Goal: Task Accomplishment & Management: Use online tool/utility

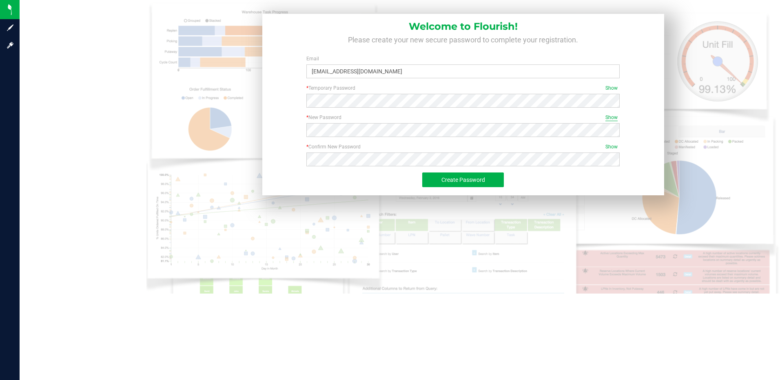
click at [610, 116] on span "Show" at bounding box center [612, 117] width 12 height 7
click at [614, 143] on div "* New Password Hide Required Your new password is secure! Please confirm it bef…" at bounding box center [463, 128] width 391 height 29
click at [611, 146] on span "Show" at bounding box center [612, 146] width 12 height 7
click at [436, 181] on button "Create Password" at bounding box center [463, 180] width 82 height 15
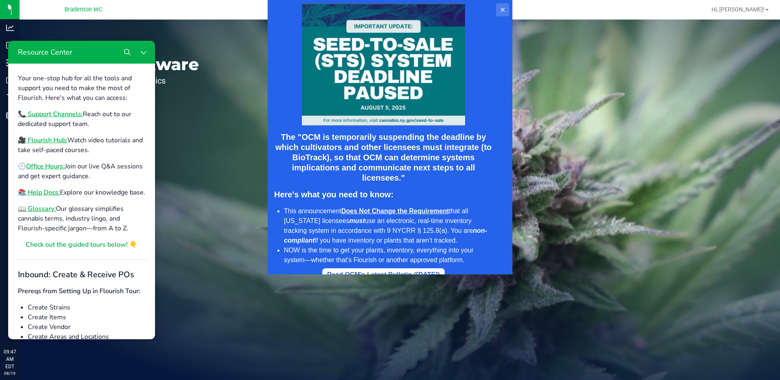
click at [504, 9] on icon at bounding box center [503, 10] width 4 height 4
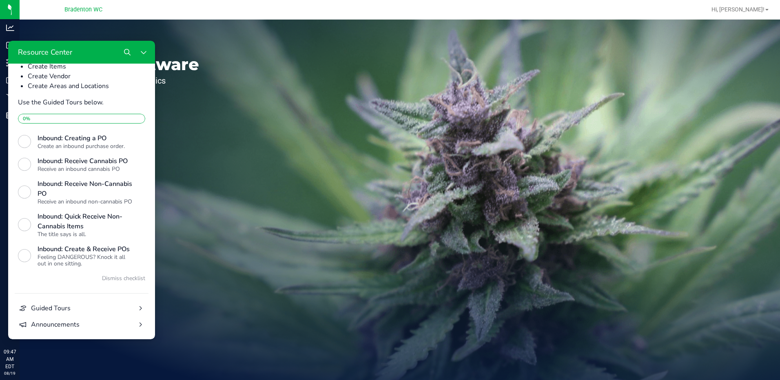
scroll to position [297, 0]
click at [148, 55] on button "Close Resource Center" at bounding box center [144, 52] width 16 height 16
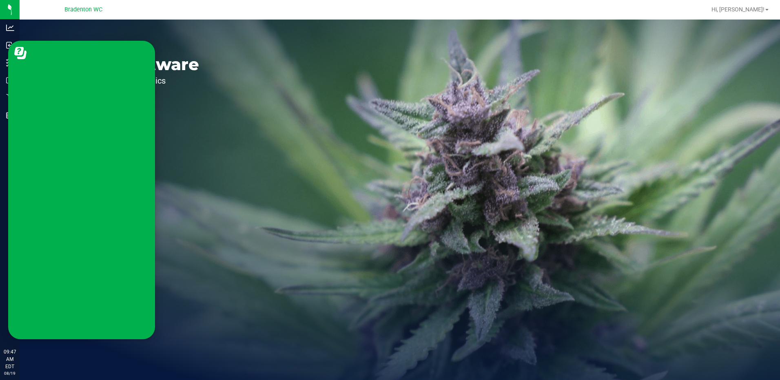
scroll to position [0, 0]
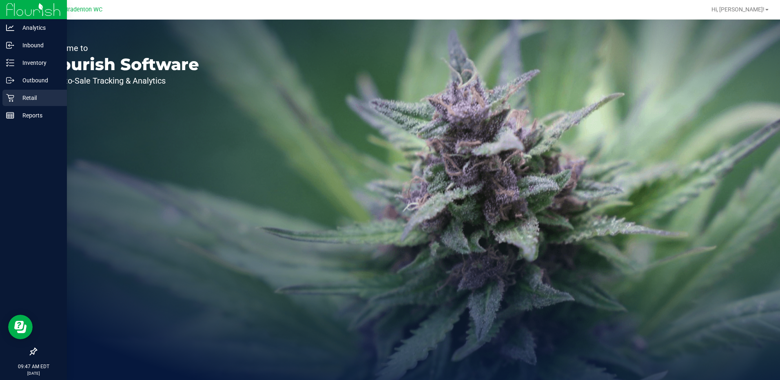
click at [35, 96] on p "Retail" at bounding box center [38, 98] width 49 height 10
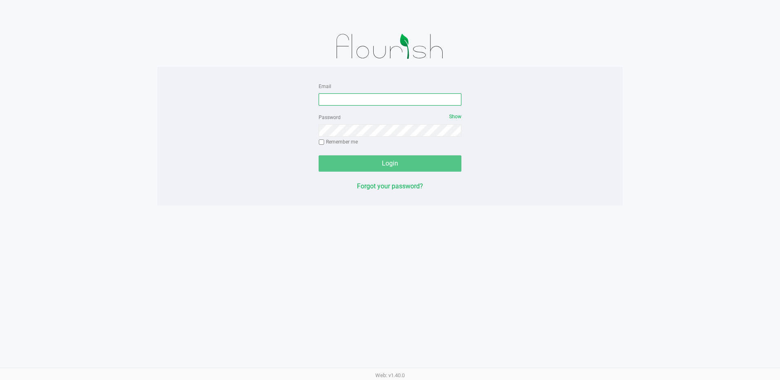
click at [338, 98] on input "Email" at bounding box center [390, 99] width 143 height 12
type input "[EMAIL_ADDRESS][DOMAIN_NAME]"
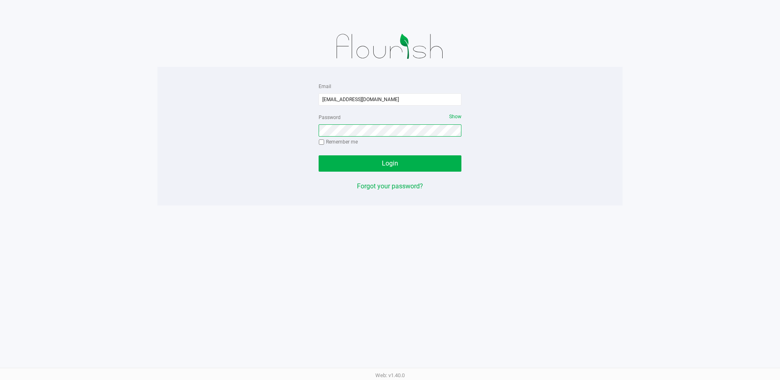
click at [319, 156] on button "Login" at bounding box center [390, 164] width 143 height 16
